Goal: Task Accomplishment & Management: Use online tool/utility

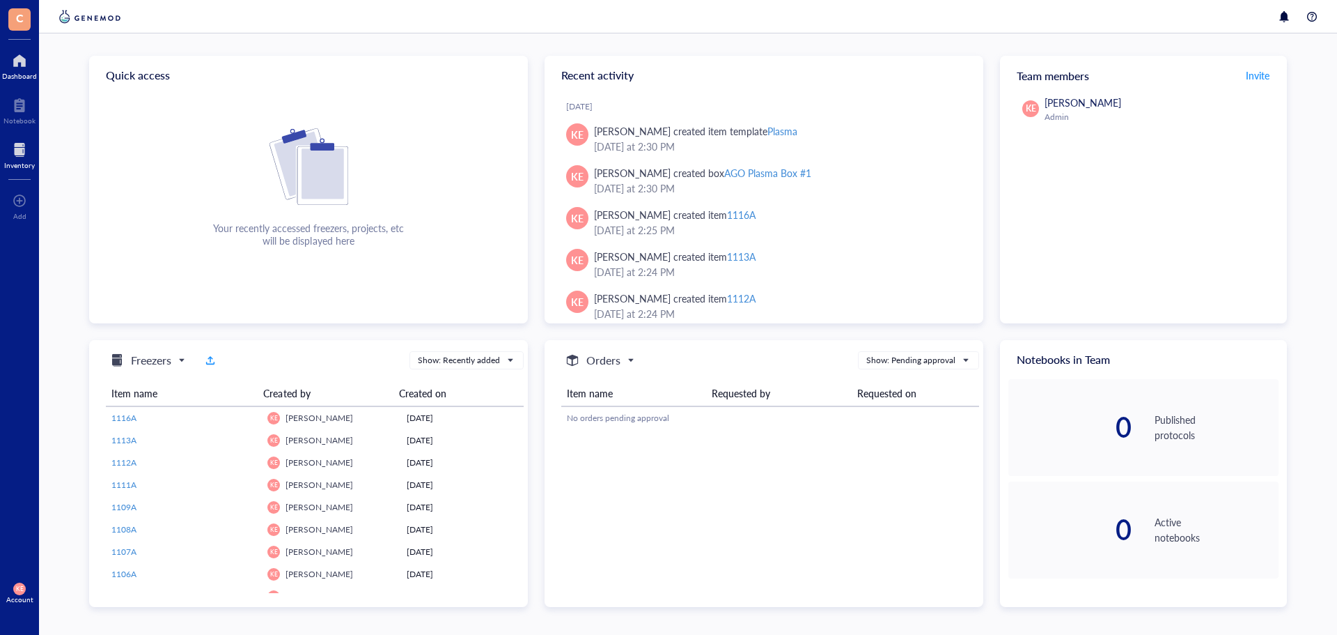
click at [20, 155] on div at bounding box center [19, 150] width 31 height 22
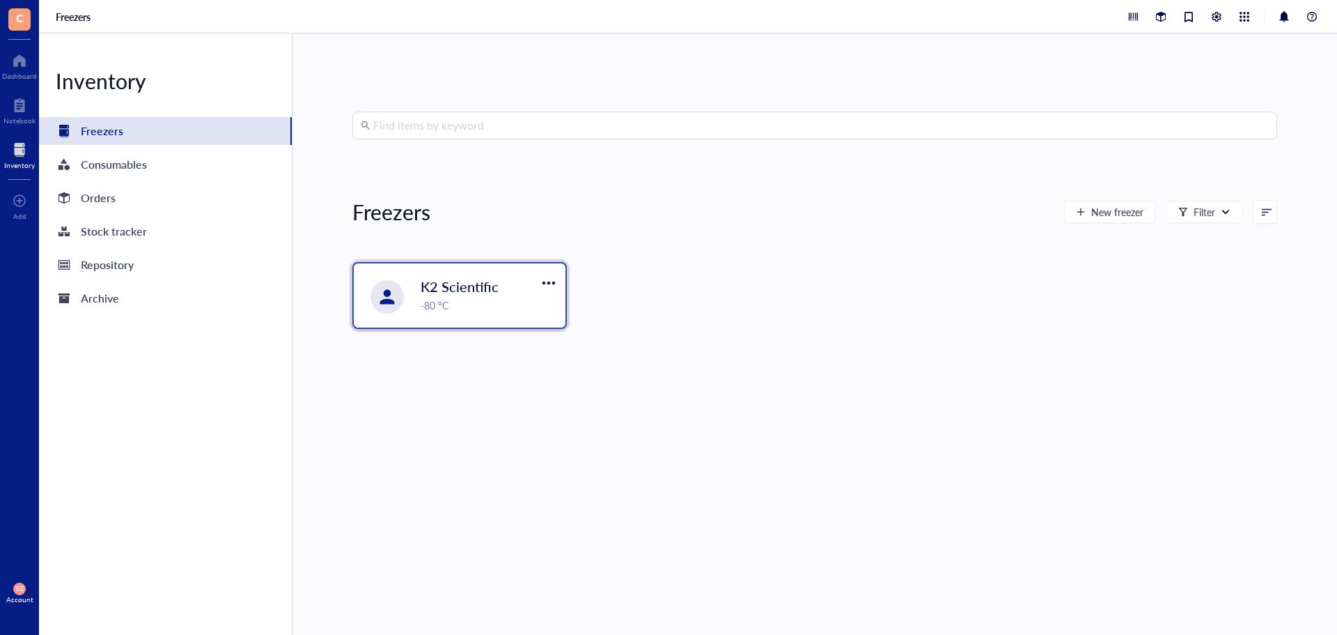
click at [443, 314] on div "K2 Scientific -80 °C" at bounding box center [460, 295] width 212 height 64
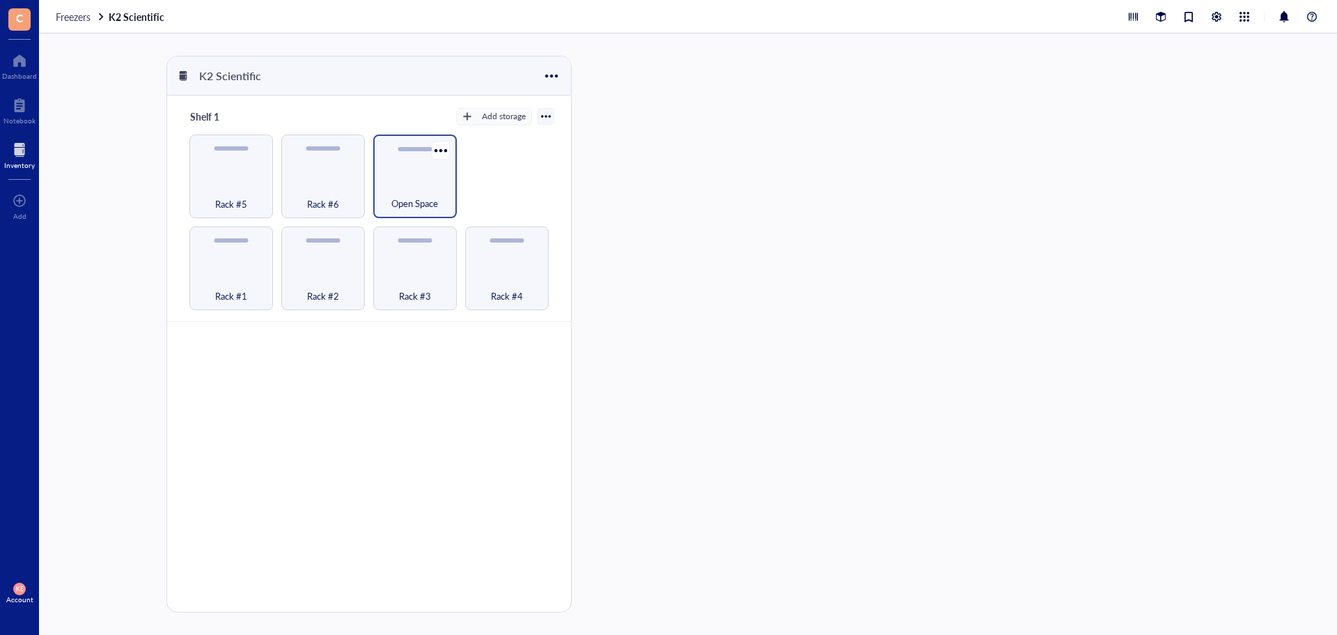
click at [429, 170] on div "Open Space" at bounding box center [415, 176] width 84 height 84
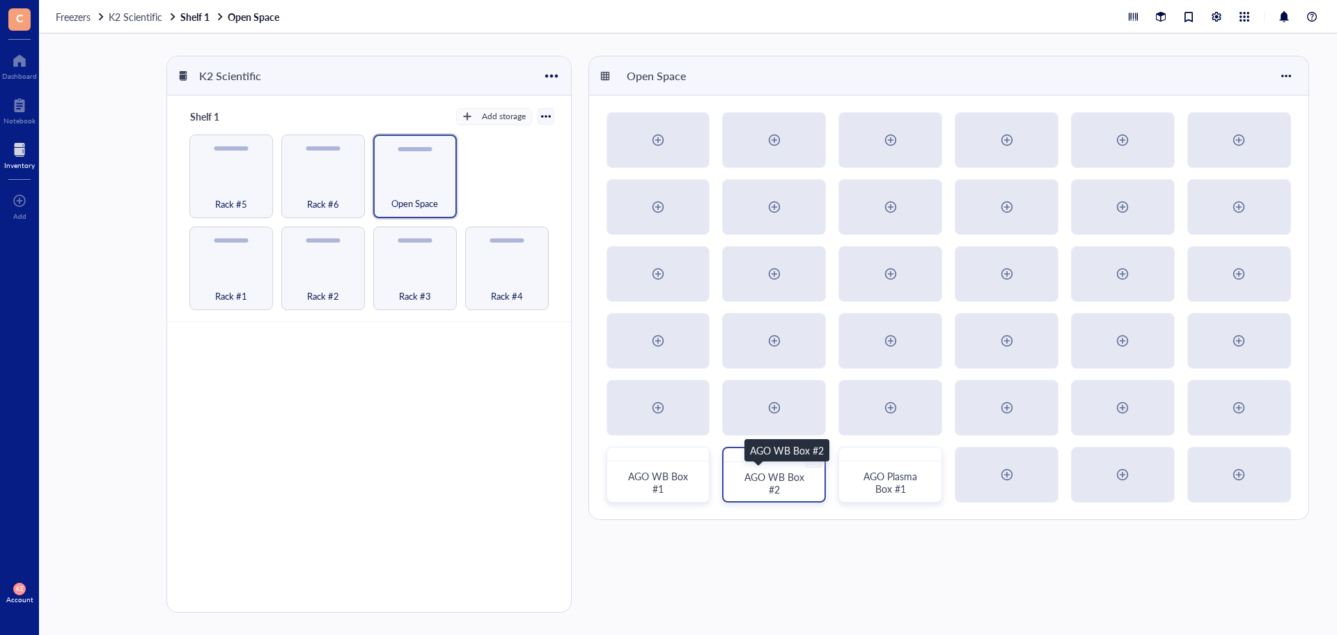
click at [754, 485] on div "AGO WB Box #2" at bounding box center [774, 482] width 68 height 25
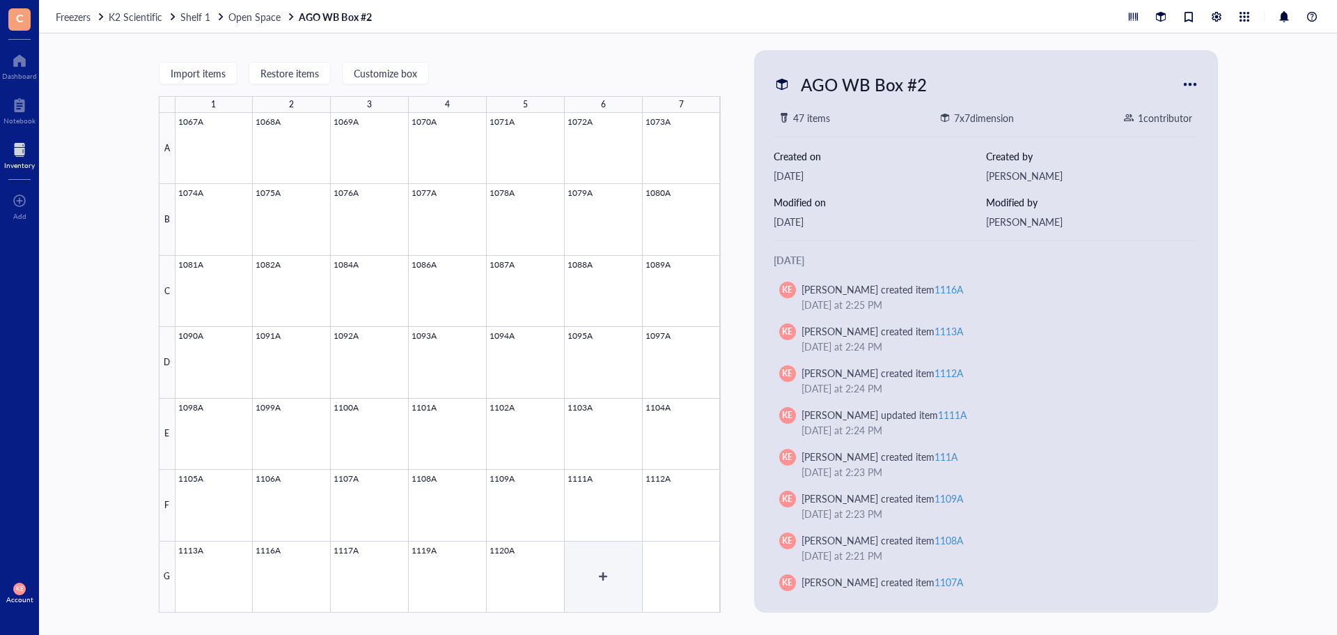
click at [598, 564] on div at bounding box center [448, 362] width 545 height 499
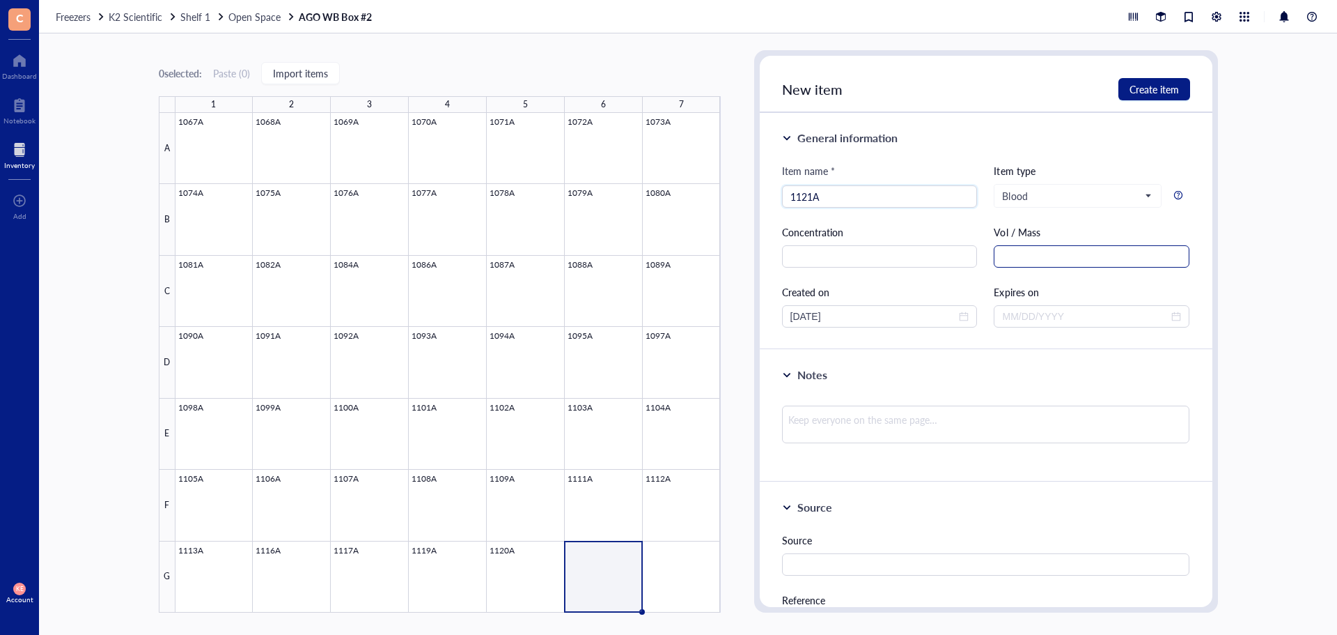
type input "1121A"
click at [1145, 254] on input "text" at bounding box center [1092, 256] width 196 height 22
type input "1"
type input "2.5 mL"
click at [1164, 94] on span "Create item" at bounding box center [1154, 89] width 49 height 11
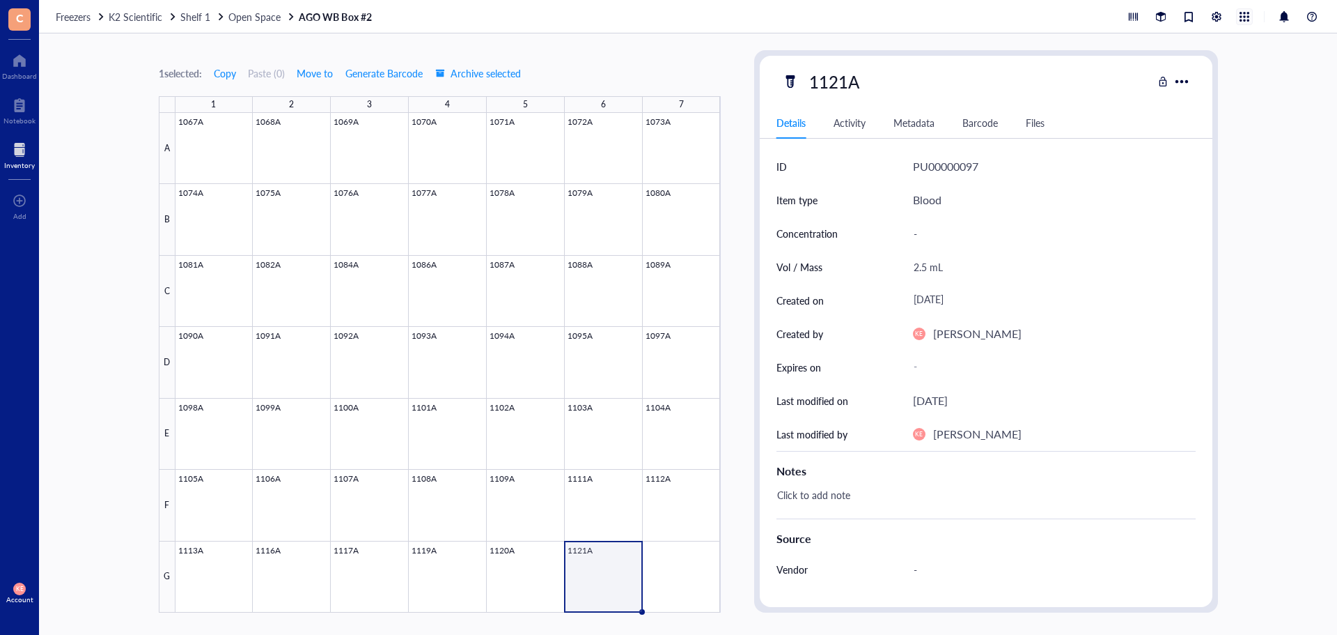
click at [1246, 12] on div at bounding box center [1244, 16] width 15 height 15
click at [1212, 14] on div at bounding box center [1216, 16] width 15 height 15
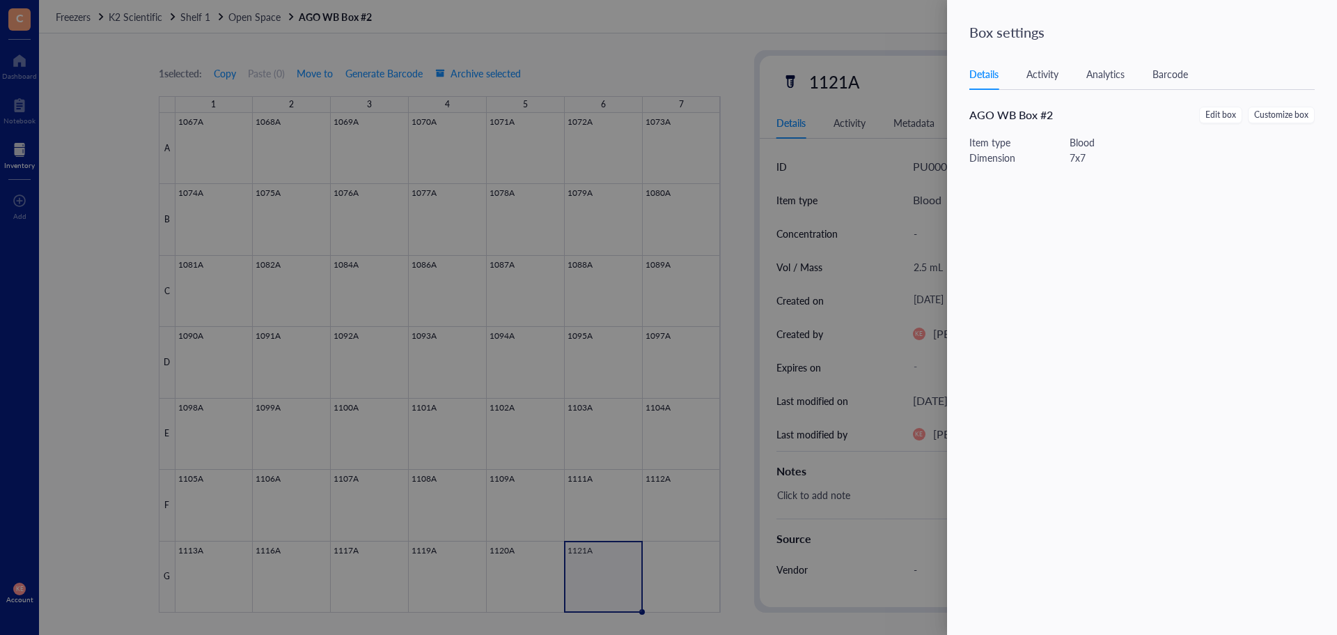
click at [838, 24] on div at bounding box center [668, 317] width 1337 height 635
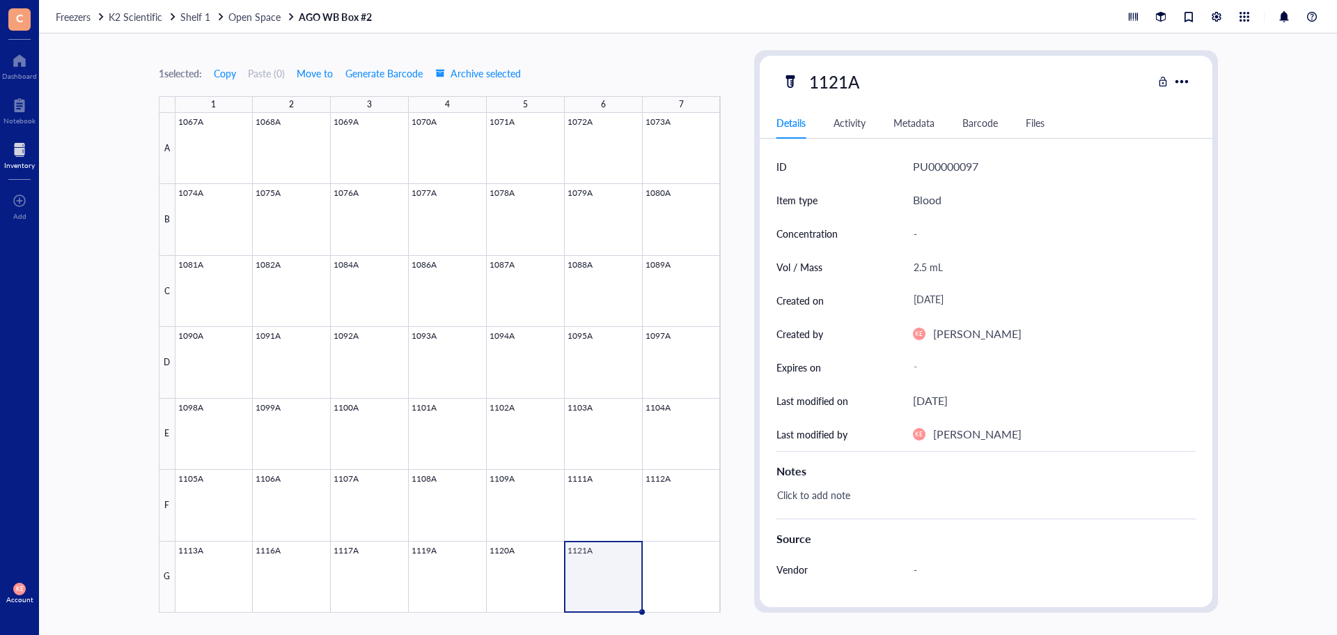
click at [27, 22] on span "C" at bounding box center [19, 19] width 22 height 22
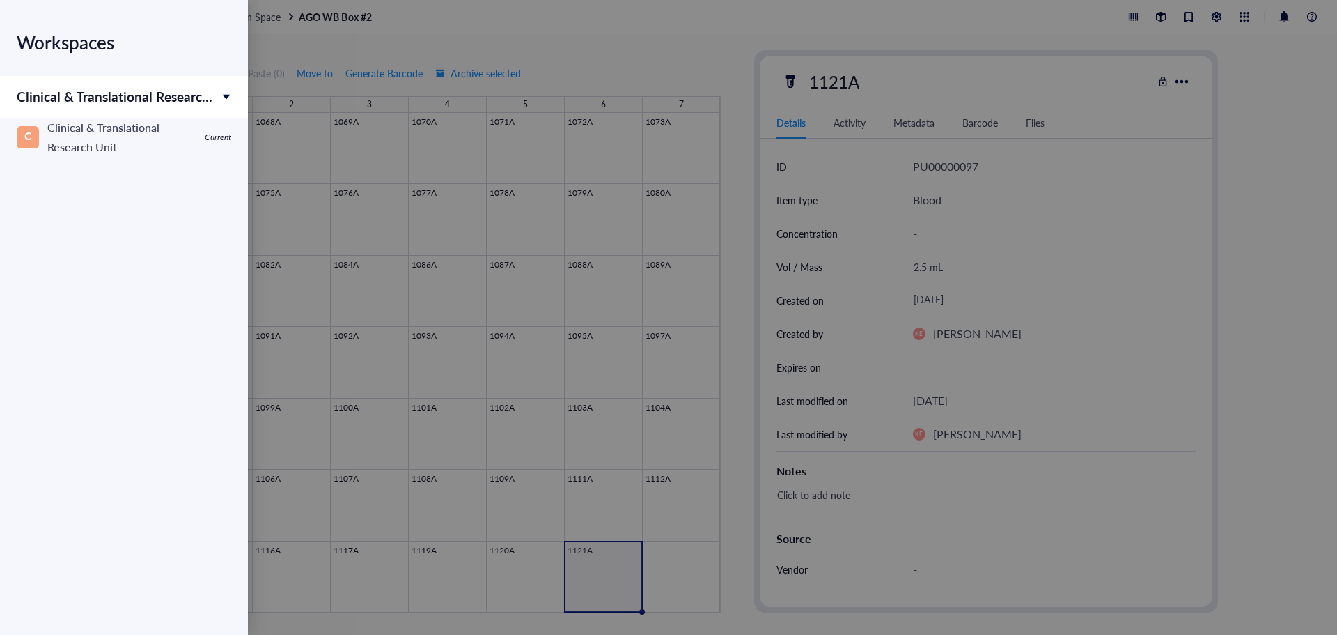
click at [288, 50] on div at bounding box center [668, 317] width 1337 height 635
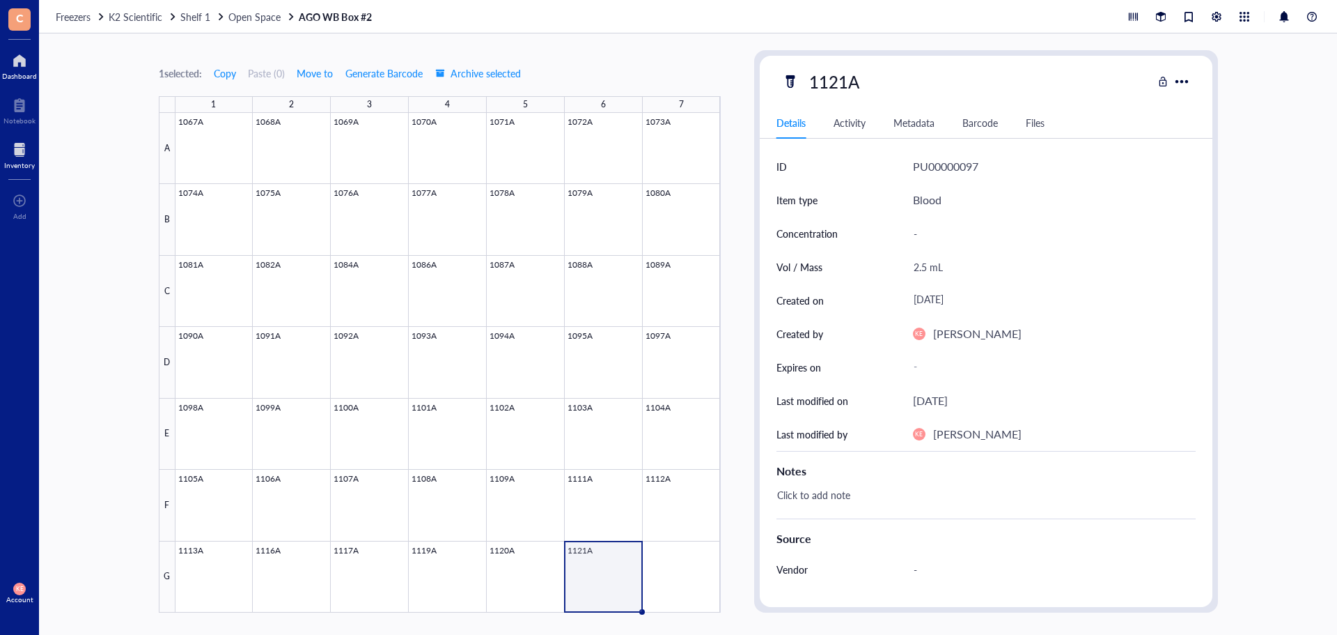
click at [8, 68] on div at bounding box center [19, 60] width 35 height 22
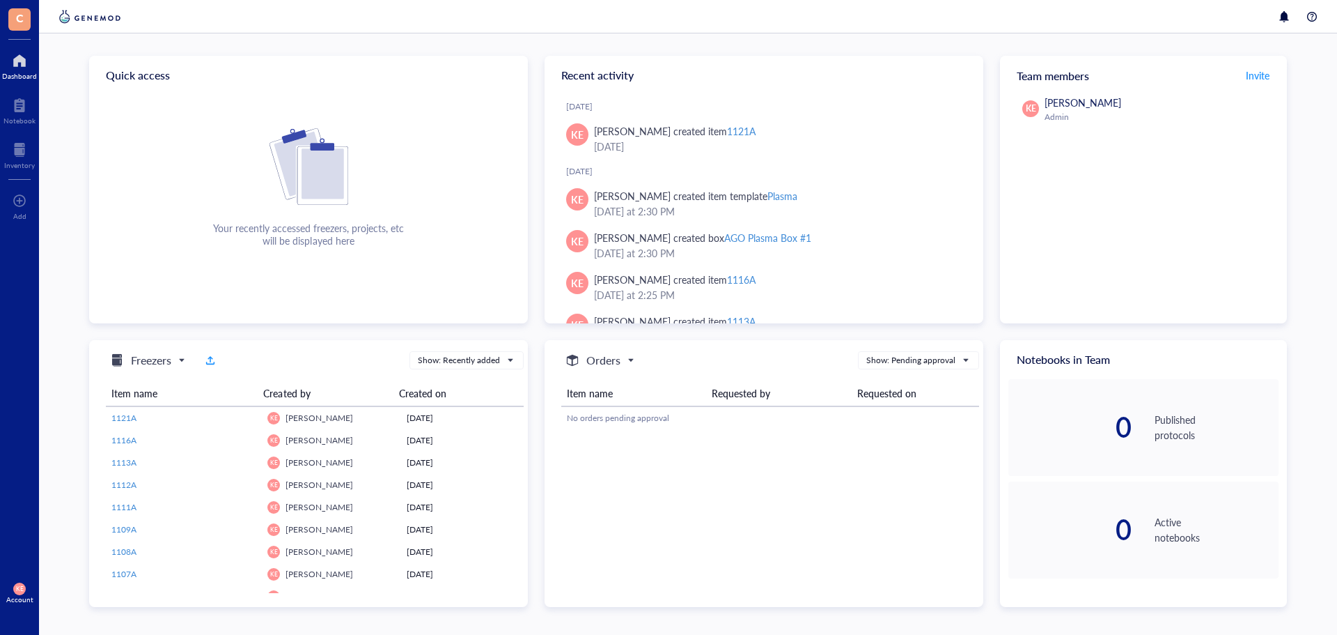
click at [17, 592] on span "KE" at bounding box center [20, 588] width 8 height 7
click at [102, 543] on link "Account settings" at bounding box center [98, 541] width 91 height 25
click at [17, 156] on div at bounding box center [19, 150] width 31 height 22
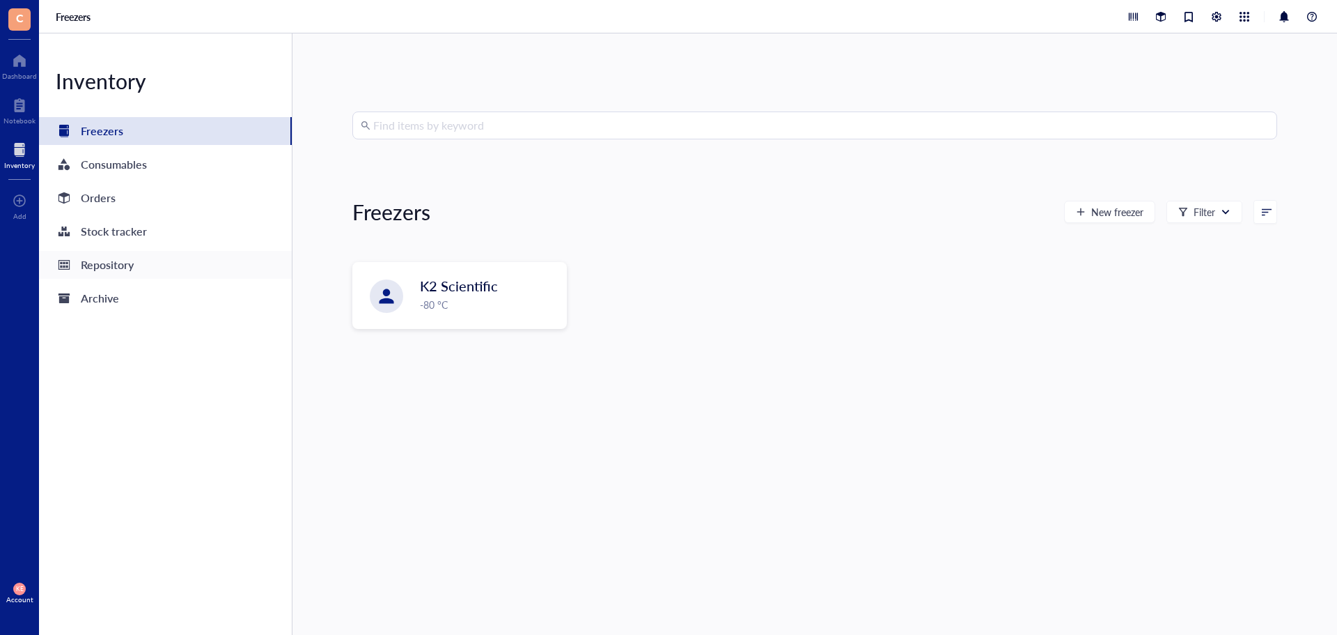
click at [97, 255] on div "Repository" at bounding box center [107, 265] width 53 height 20
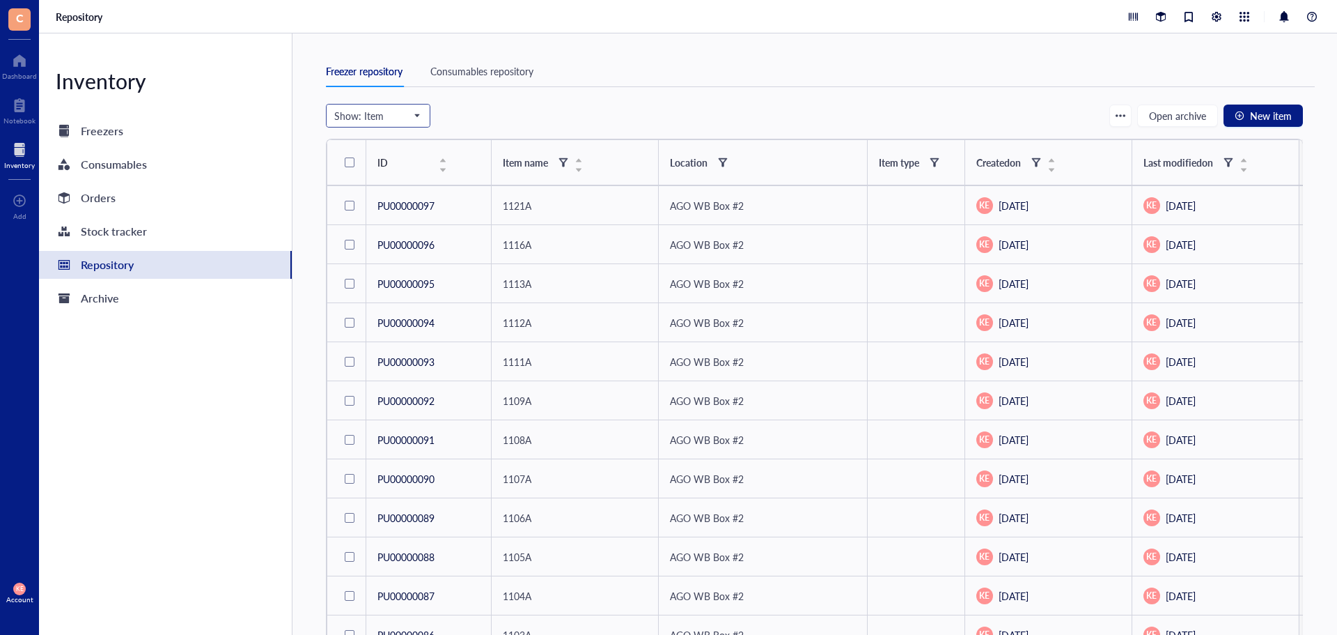
click at [406, 114] on span "Show: Item" at bounding box center [376, 115] width 85 height 13
click at [373, 140] on div "Freezer" at bounding box center [378, 140] width 86 height 15
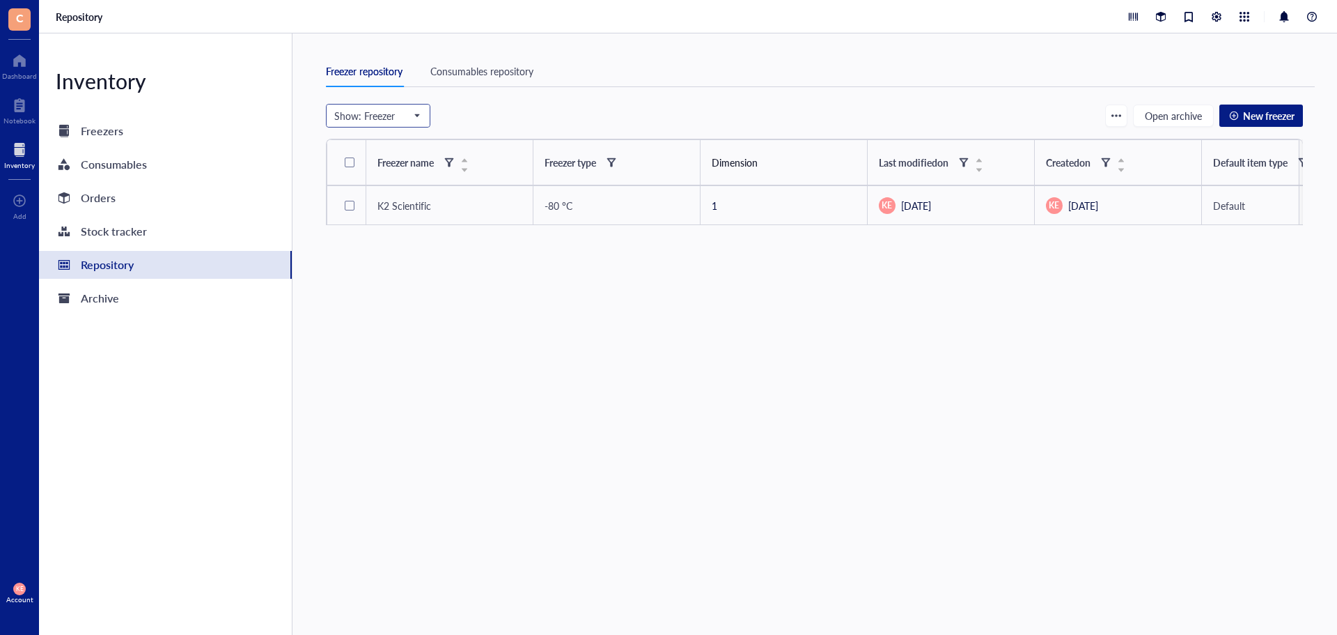
click at [418, 116] on span "Show: Freezer" at bounding box center [376, 115] width 85 height 13
click at [352, 226] on div "Box" at bounding box center [378, 229] width 86 height 15
